Goal: Information Seeking & Learning: Find specific fact

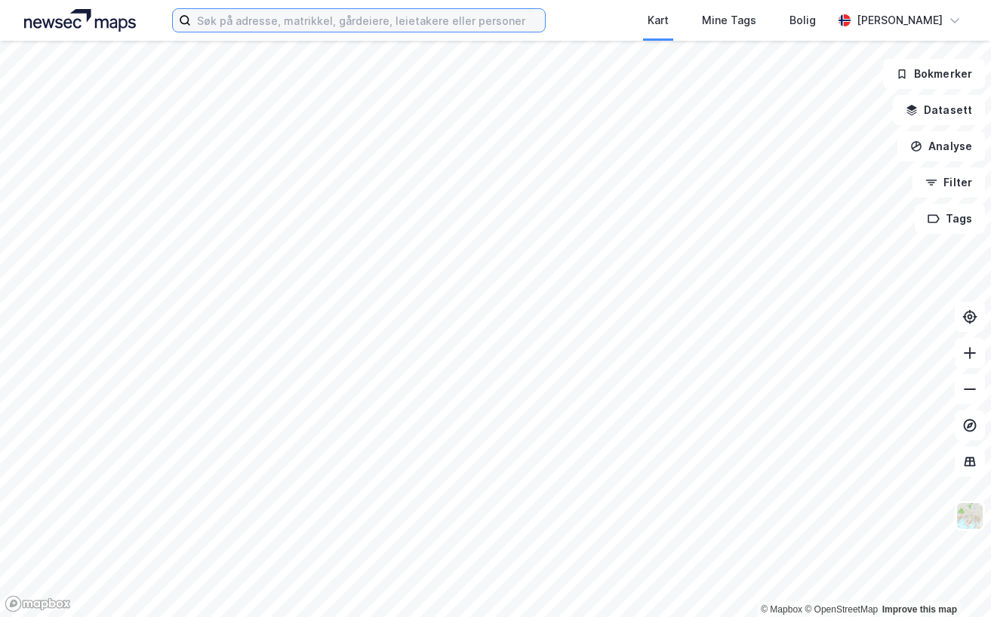
click at [233, 23] on input at bounding box center [368, 20] width 354 height 23
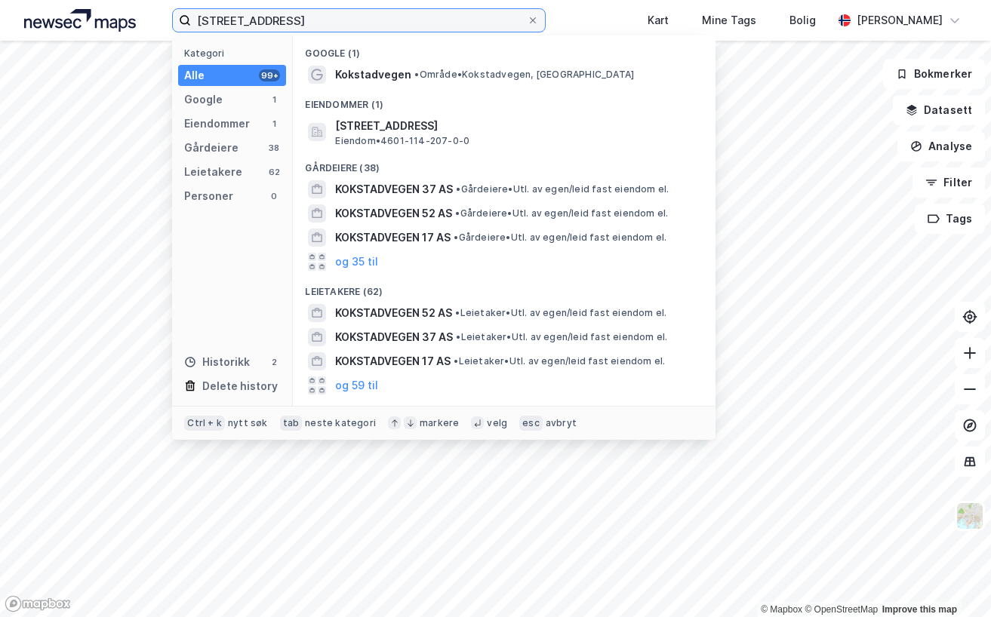
type input "[STREET_ADDRESS]"
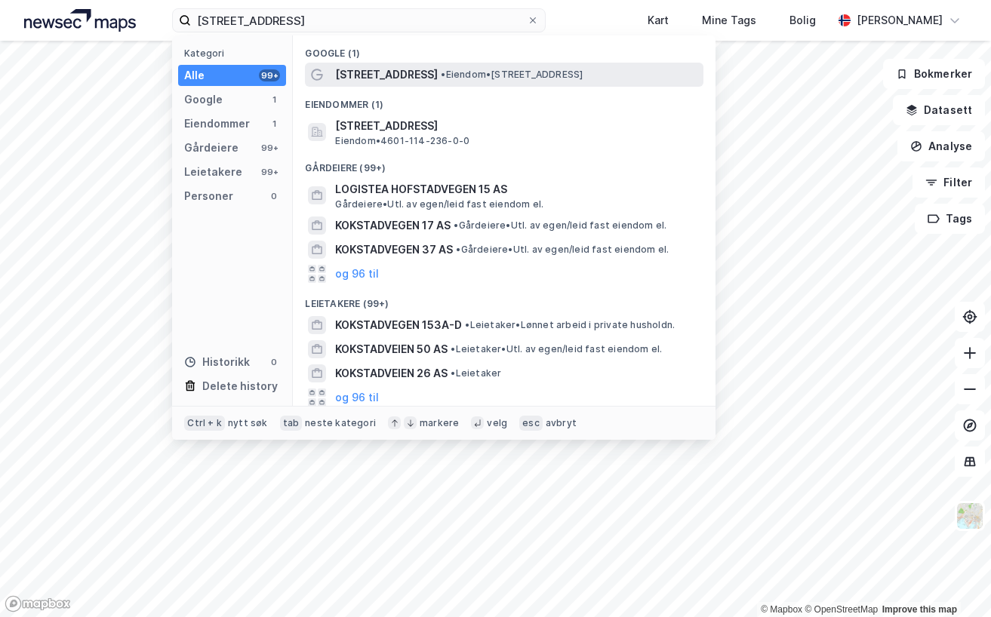
click at [413, 72] on span "[STREET_ADDRESS]" at bounding box center [386, 75] width 103 height 18
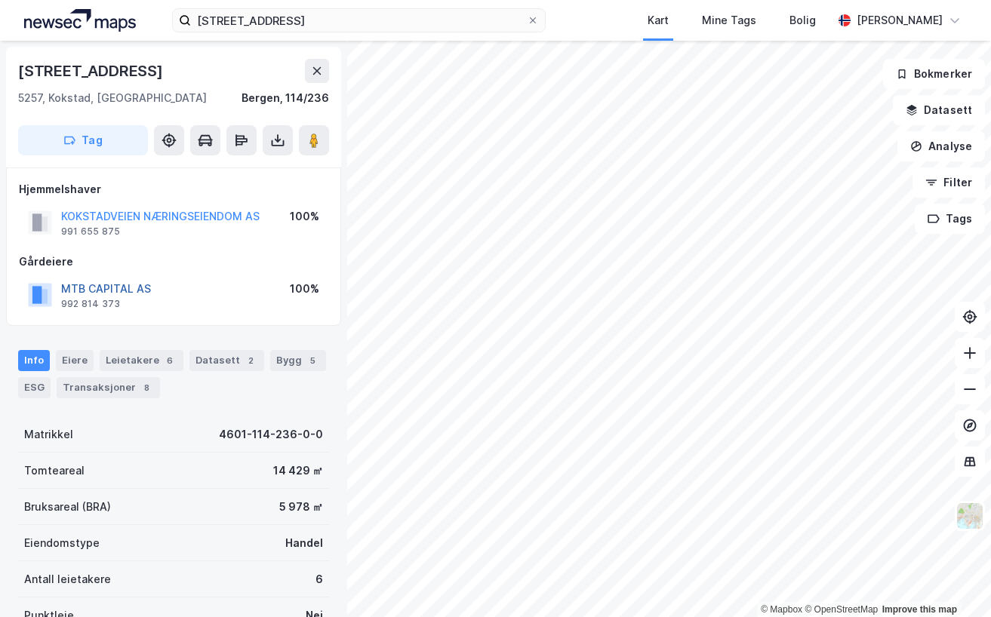
click at [0, 0] on button "MTB CAPITAL AS" at bounding box center [0, 0] width 0 height 0
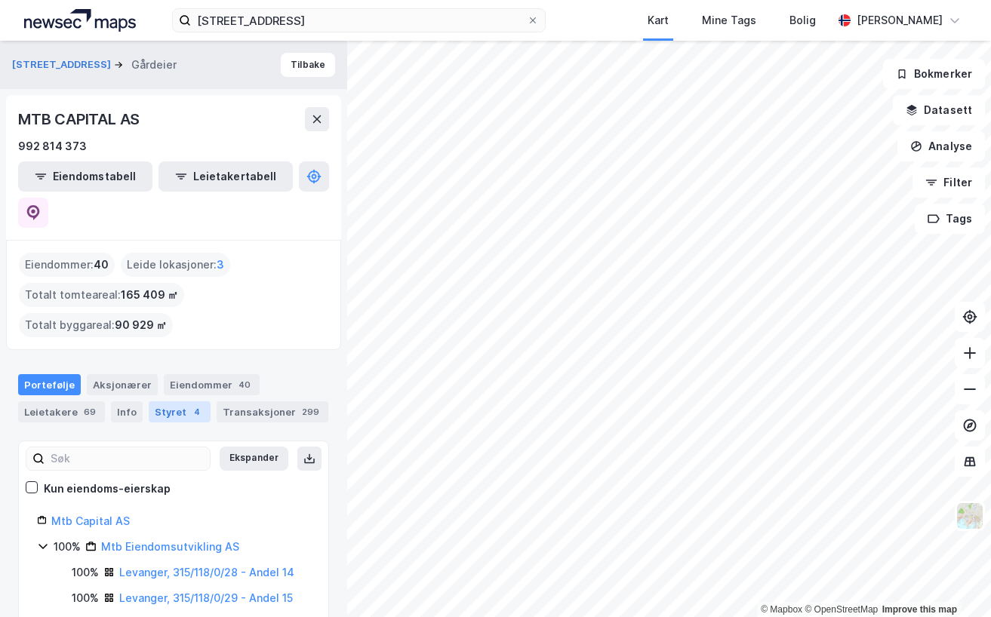
click at [155, 402] on div "Styret 4" at bounding box center [180, 412] width 62 height 21
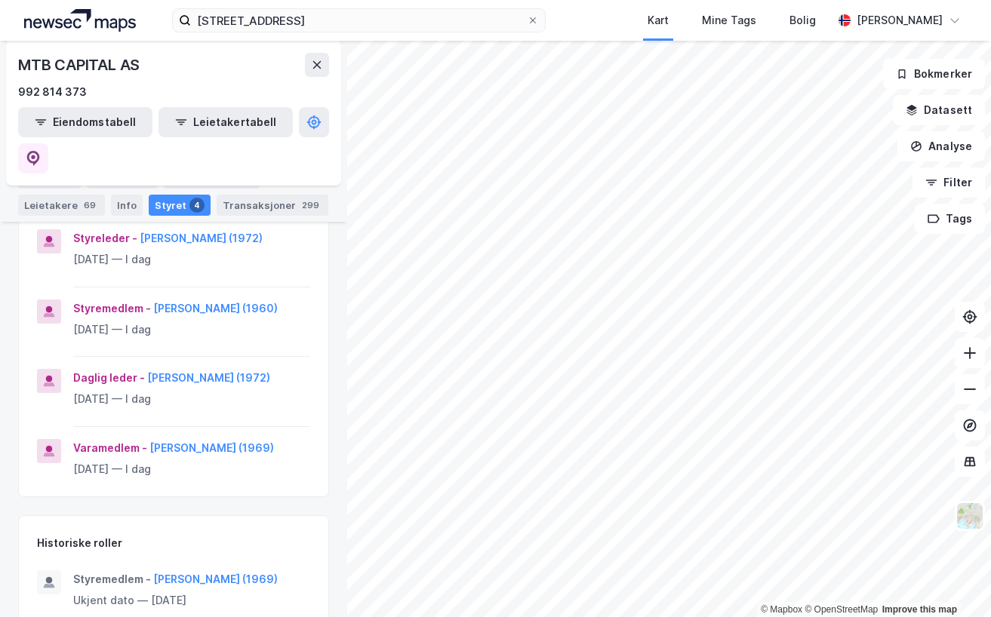
scroll to position [302, 0]
